Goal: Task Accomplishment & Management: Manage account settings

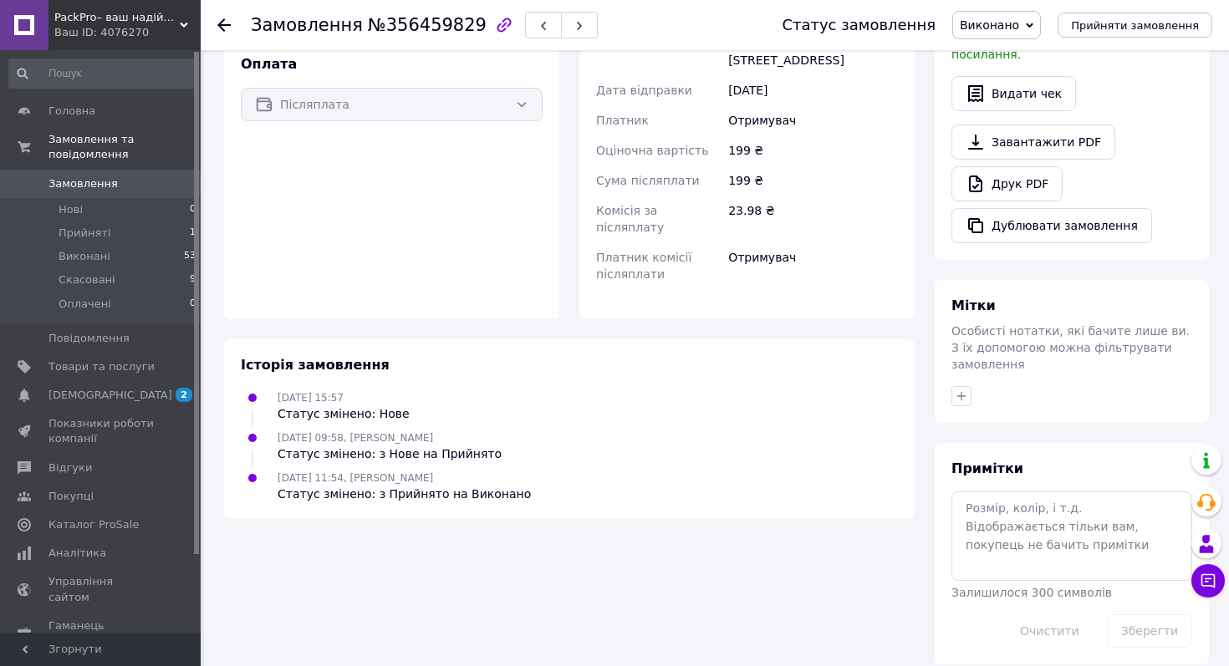
scroll to position [518, 0]
click at [70, 232] on span "Прийняті" at bounding box center [85, 233] width 52 height 15
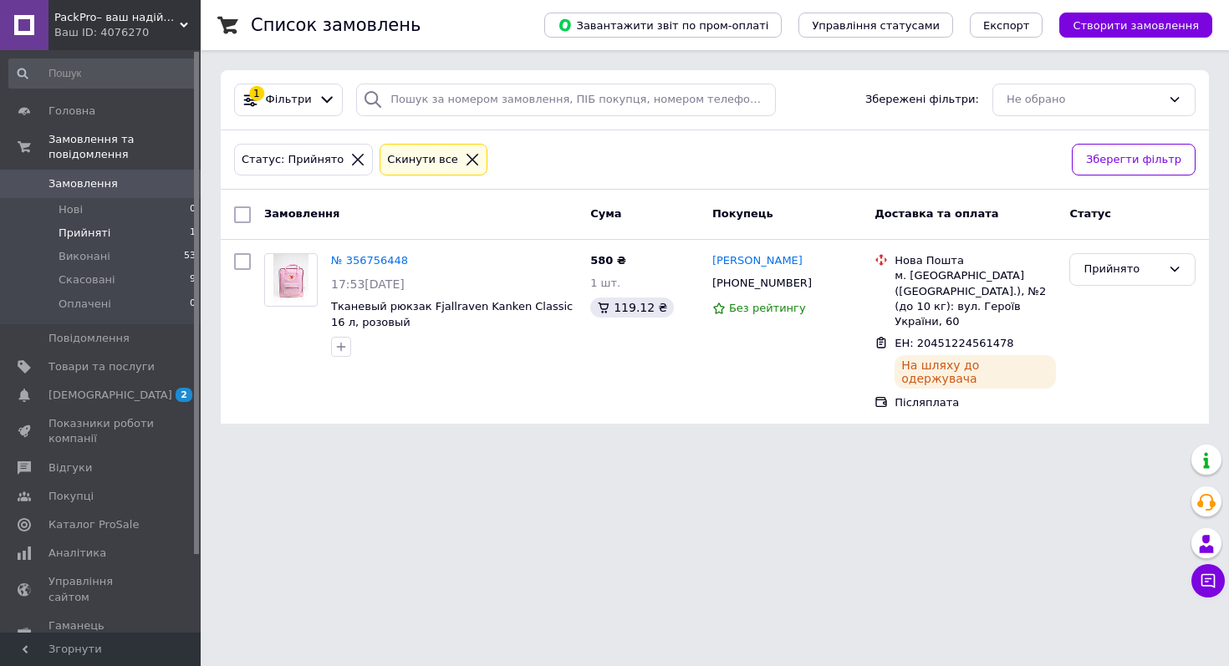
click at [70, 233] on span "Прийняті" at bounding box center [85, 233] width 52 height 15
click at [79, 250] on span "Виконані" at bounding box center [85, 256] width 52 height 15
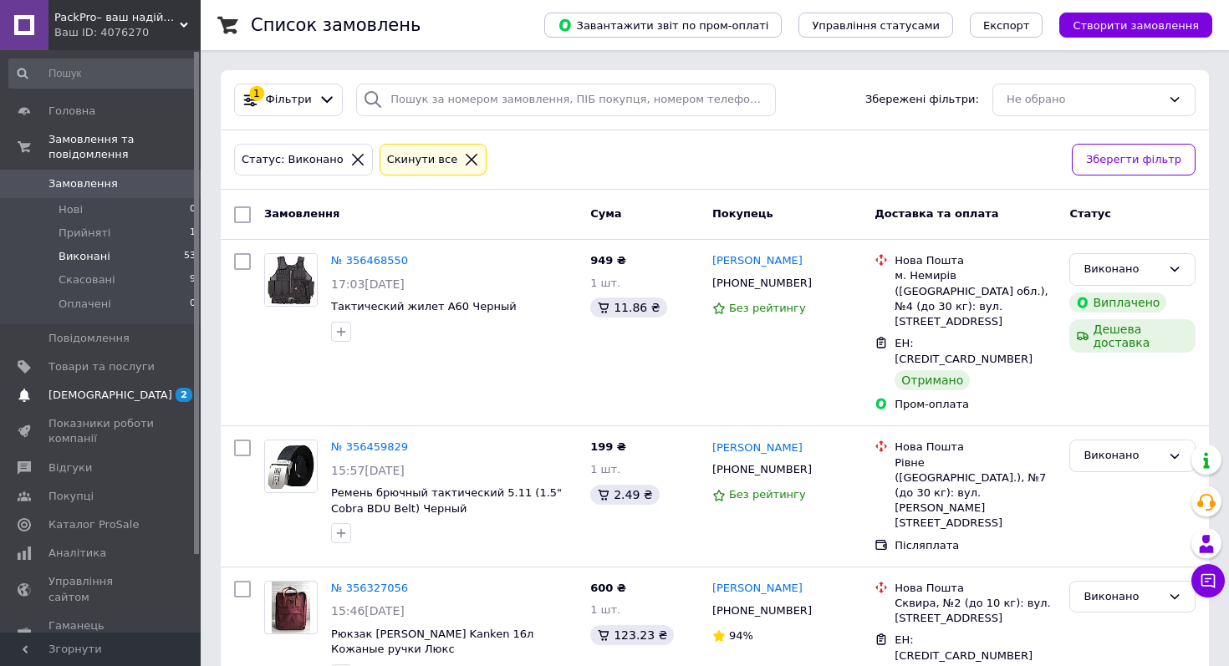
click at [134, 388] on span "[DEMOGRAPHIC_DATA]" at bounding box center [101, 395] width 106 height 15
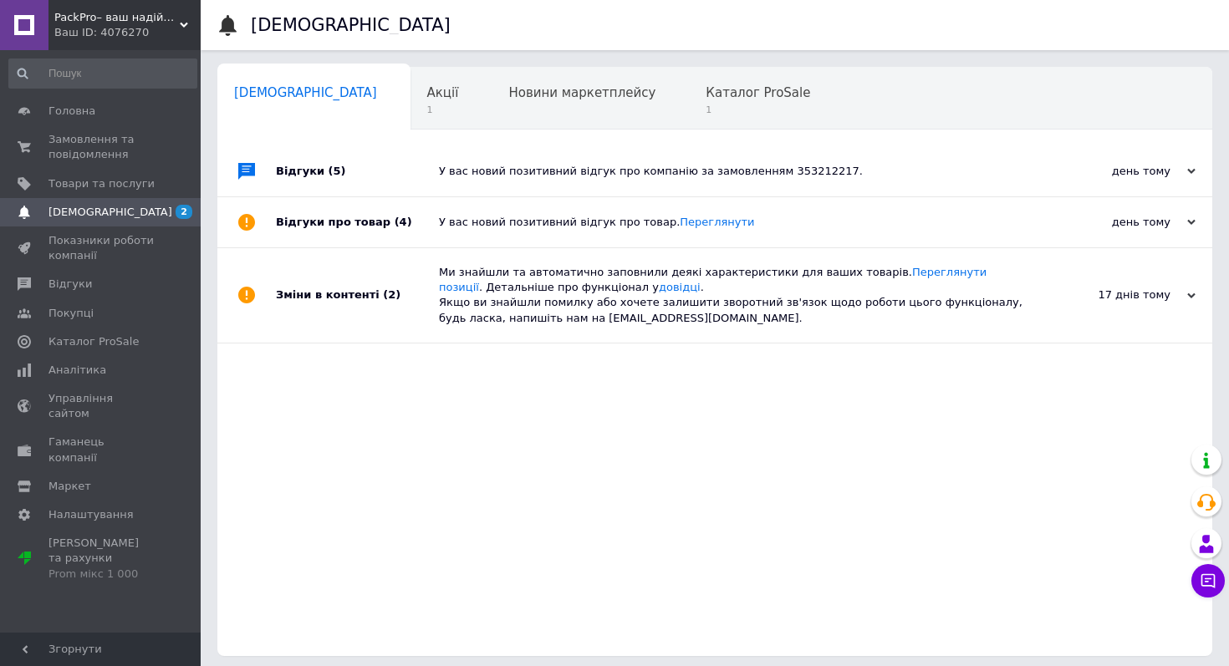
click at [605, 177] on div "У вас новий позитивний відгук про компанію за замовленням 353212217." at bounding box center [733, 171] width 589 height 15
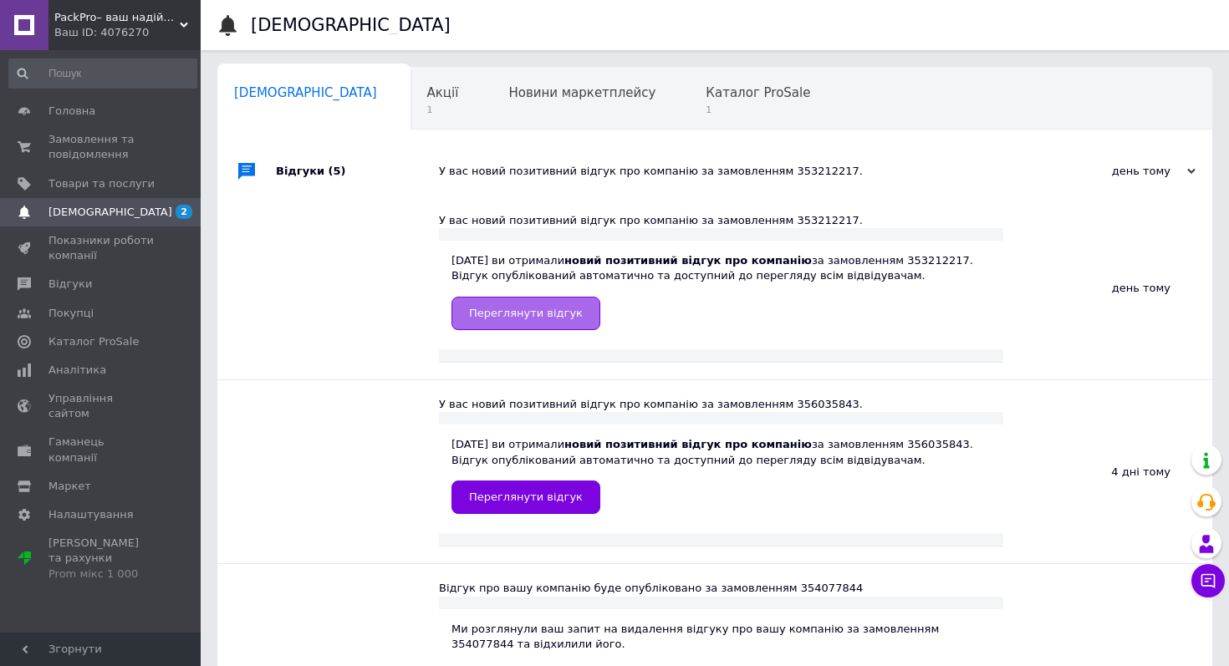
click at [546, 314] on span "Переглянути відгук" at bounding box center [526, 313] width 114 height 13
click at [70, 107] on span "Головна" at bounding box center [71, 111] width 47 height 15
